Goal: Submit feedback/report problem

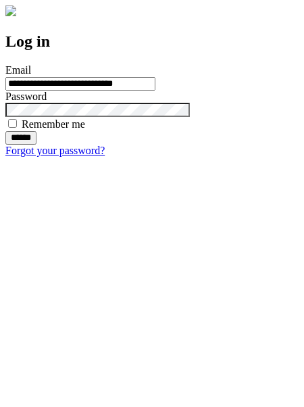
type input "**********"
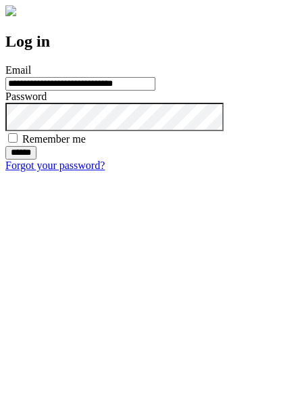
click at [36, 159] on input "******" at bounding box center [20, 153] width 31 height 14
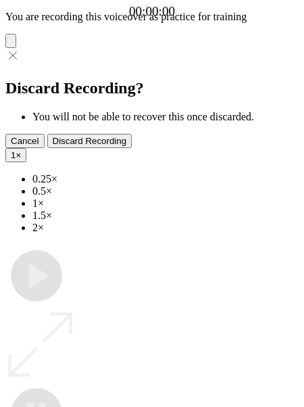
type input "**********"
